Goal: Information Seeking & Learning: Learn about a topic

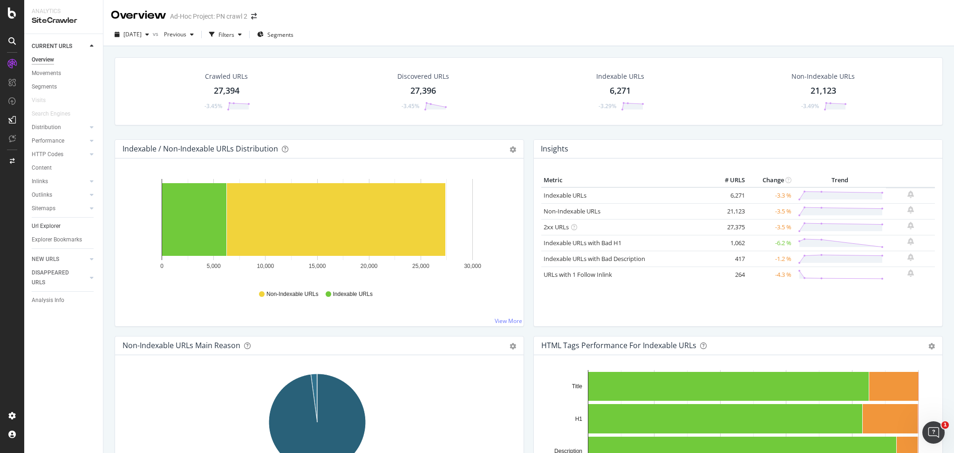
click at [65, 227] on link "Url Explorer" at bounding box center [64, 226] width 65 height 10
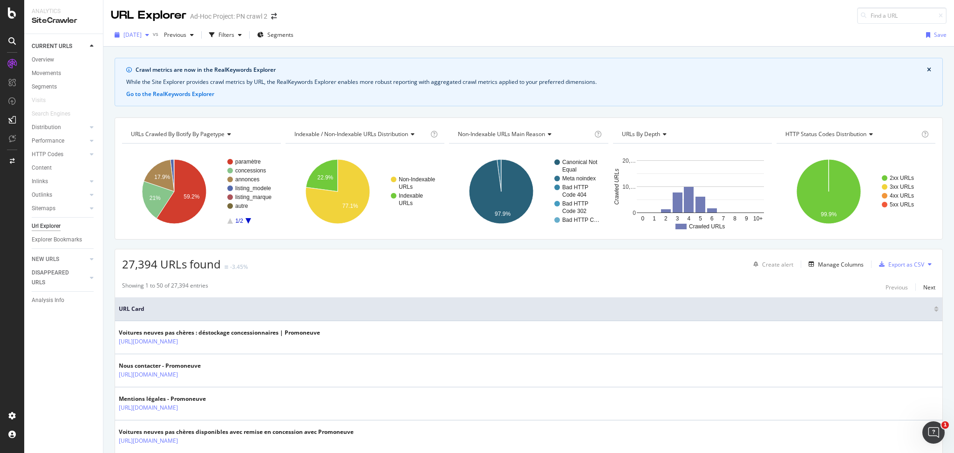
click at [142, 37] on span "[DATE]" at bounding box center [132, 35] width 18 height 8
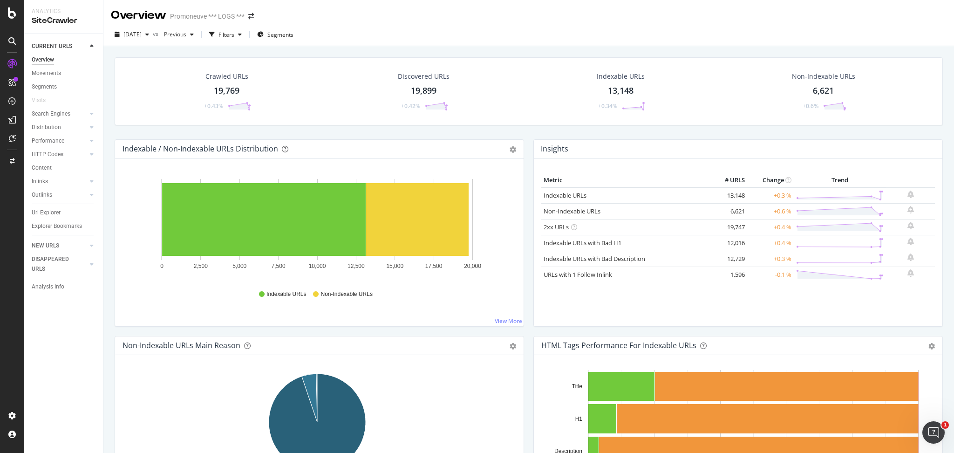
drag, startPoint x: 43, startPoint y: 211, endPoint x: 541, endPoint y: 187, distance: 498.8
click at [43, 211] on div "Url Explorer" at bounding box center [46, 213] width 29 height 10
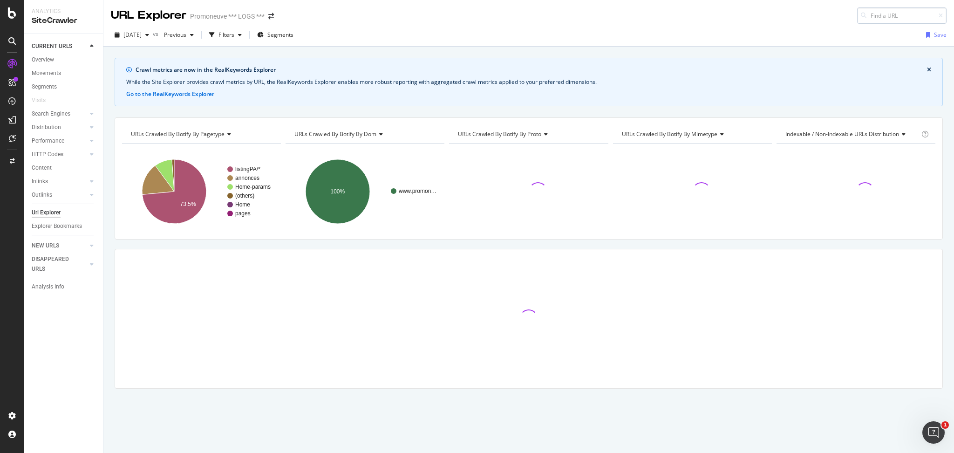
click at [878, 17] on input at bounding box center [902, 15] width 89 height 16
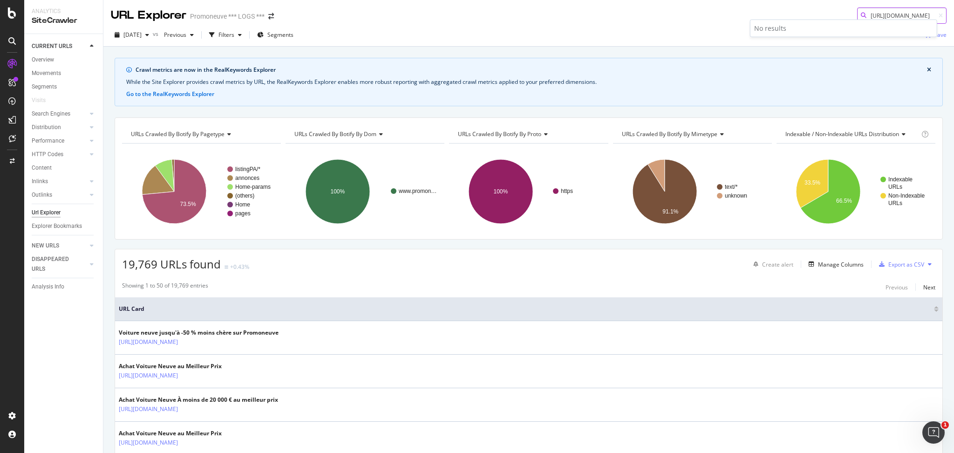
scroll to position [0, 113]
drag, startPoint x: 881, startPoint y: 12, endPoint x: 954, endPoint y: 16, distance: 72.4
click at [954, 16] on div "URL Explorer Promoneuve *** LOGS *** https://www.promoneuve.fr/resultats?rubriq…" at bounding box center [528, 226] width 851 height 453
type input "h"
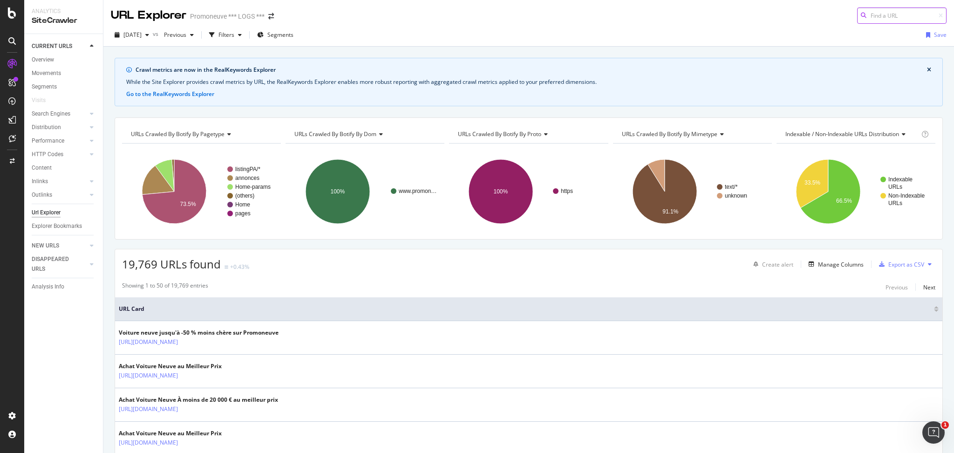
paste input "https://www.promoneuve.fr/resultats?rubrique=BERLINE&offset=48"
type input "https://www.promoneuve.fr/resultats?rubrique=BERLINE&offset=48"
click at [55, 178] on link "Inlinks" at bounding box center [59, 182] width 55 height 10
